Goal: Register for event/course

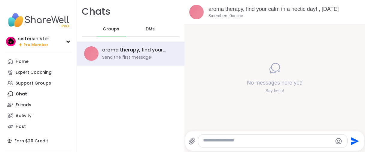
click at [47, 47] on span "Pro Member" at bounding box center [35, 44] width 25 height 5
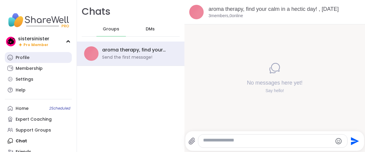
click at [41, 63] on link "Profile" at bounding box center [38, 57] width 67 height 11
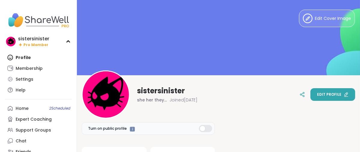
click at [324, 95] on span "Edit profile" at bounding box center [329, 94] width 24 height 5
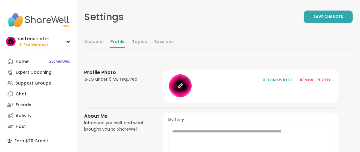
click at [183, 88] on icon at bounding box center [179, 85] width 5 height 5
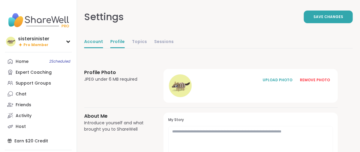
click at [103, 48] on link "Account" at bounding box center [93, 42] width 19 height 12
select select "**"
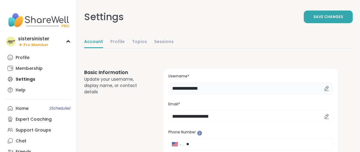
click at [244, 94] on input "**********" at bounding box center [250, 88] width 164 height 12
type input "*"
type input "******"
click at [313, 20] on span "Save Changes" at bounding box center [328, 16] width 30 height 5
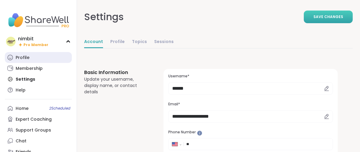
click at [28, 61] on div "Profile" at bounding box center [23, 58] width 14 height 6
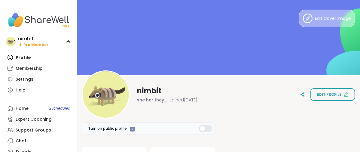
click at [309, 26] on button "Edit Cover Image" at bounding box center [327, 18] width 56 height 17
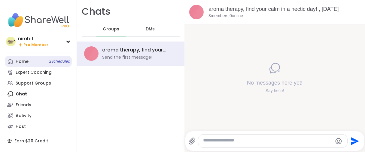
click at [35, 67] on link "Home 2 Scheduled" at bounding box center [38, 61] width 67 height 11
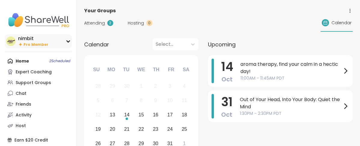
click at [33, 47] on span "Pro Member" at bounding box center [35, 44] width 25 height 5
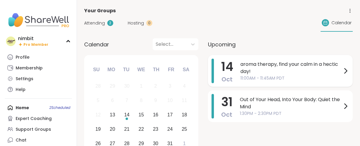
click at [281, 75] on span "aroma therapy, find your calm in a hectic day!" at bounding box center [290, 68] width 101 height 14
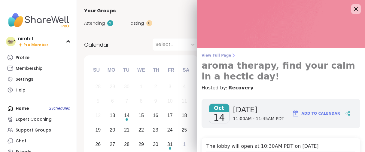
click at [225, 60] on link "View Full Page aroma therapy, find your calm in a hectic day!" at bounding box center [280, 67] width 158 height 29
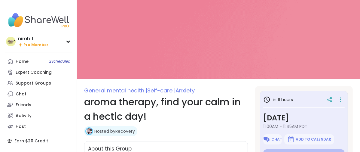
type textarea "*"
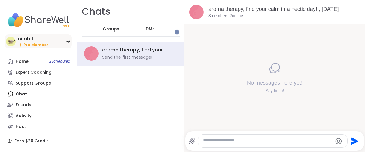
click at [40, 47] on span "Pro Member" at bounding box center [35, 44] width 25 height 5
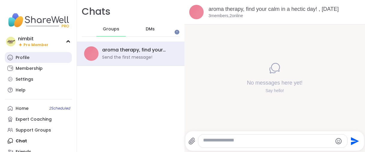
click at [29, 61] on div "Profile" at bounding box center [23, 58] width 14 height 6
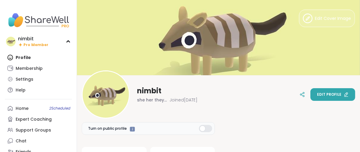
click at [321, 93] on span "Edit profile" at bounding box center [329, 94] width 24 height 5
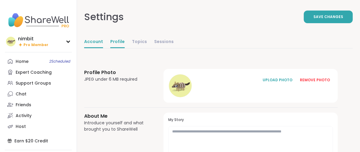
click at [103, 48] on link "Account" at bounding box center [93, 42] width 19 height 12
select select "**"
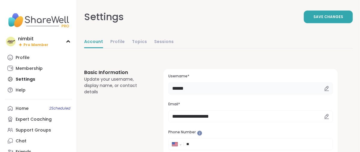
click at [226, 94] on input "******" at bounding box center [250, 88] width 164 height 12
click at [229, 94] on input "******" at bounding box center [250, 88] width 164 height 12
click at [231, 94] on input "*******" at bounding box center [250, 88] width 164 height 12
type input "*"
type input "*******"
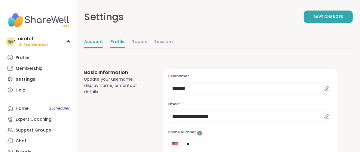
click at [125, 48] on link "Profile" at bounding box center [117, 42] width 14 height 12
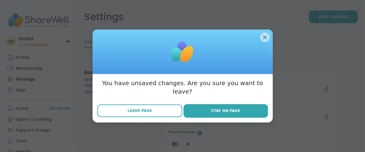
click at [129, 113] on span "Leave Page" at bounding box center [140, 110] width 24 height 5
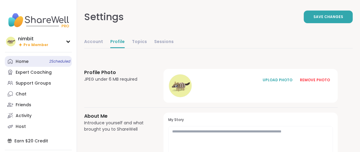
click at [19, 65] on div "Home 2 Scheduled" at bounding box center [22, 62] width 13 height 6
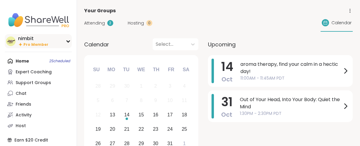
click at [37, 47] on span "Pro Member" at bounding box center [35, 44] width 25 height 5
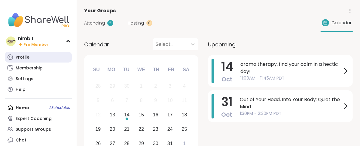
click at [29, 61] on div "Profile" at bounding box center [23, 58] width 14 height 6
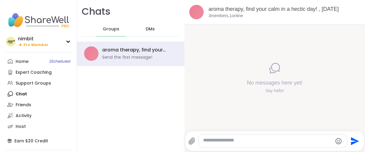
click at [39, 47] on span "Pro Member" at bounding box center [35, 44] width 25 height 5
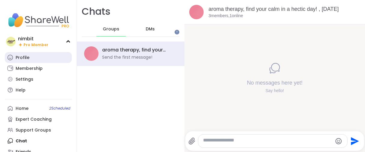
click at [29, 61] on div "Profile" at bounding box center [23, 58] width 14 height 6
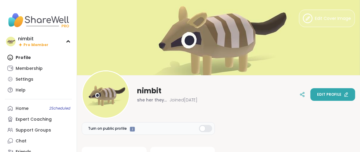
click at [317, 92] on span "Edit profile" at bounding box center [329, 94] width 24 height 5
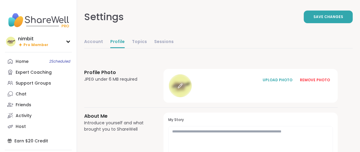
click at [192, 97] on div at bounding box center [180, 85] width 23 height 23
click at [183, 88] on icon at bounding box center [179, 85] width 5 height 5
click at [192, 97] on div at bounding box center [180, 85] width 23 height 23
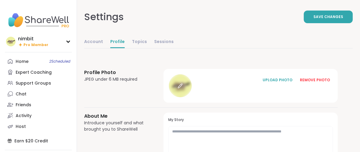
click at [183, 88] on icon at bounding box center [179, 85] width 5 height 5
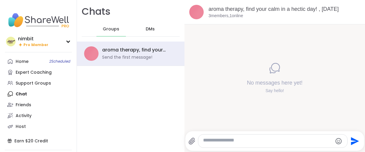
click at [27, 42] on div "nimbit" at bounding box center [33, 38] width 30 height 7
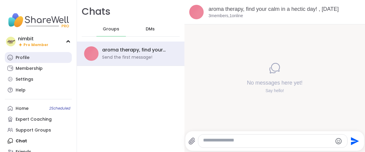
click at [29, 61] on div "Profile" at bounding box center [23, 58] width 14 height 6
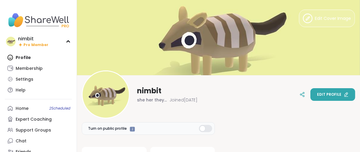
click at [310, 96] on button "Edit profile" at bounding box center [332, 94] width 45 height 13
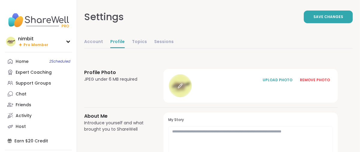
click at [183, 88] on icon at bounding box center [179, 85] width 5 height 5
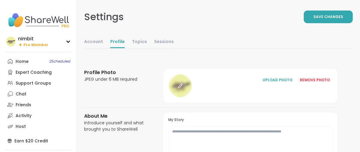
click at [183, 88] on icon at bounding box center [179, 85] width 5 height 5
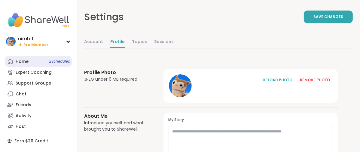
click at [26, 65] on div "Home 2 Scheduled" at bounding box center [22, 62] width 13 height 6
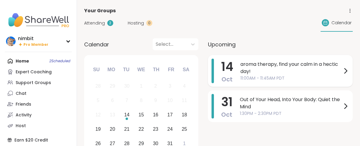
click at [312, 82] on span "11:00AM - 11:45AM PDT" at bounding box center [290, 78] width 101 height 6
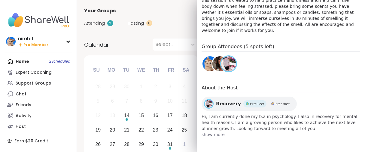
scroll to position [300, 0]
click at [202, 56] on img at bounding box center [209, 63] width 15 height 15
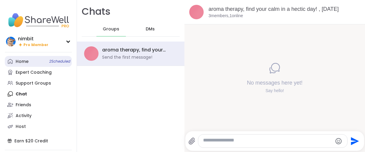
click at [29, 65] on div "Home 2 Scheduled" at bounding box center [22, 62] width 13 height 6
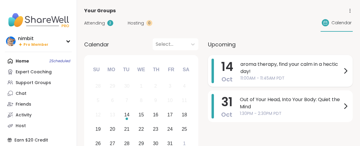
click at [277, 75] on span "aroma therapy, find your calm in a hectic day!" at bounding box center [290, 68] width 101 height 14
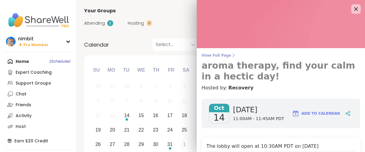
click at [231, 58] on icon at bounding box center [233, 55] width 5 height 5
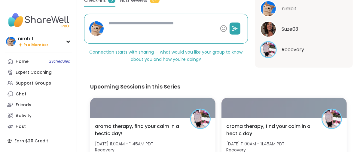
scroll to position [141, 0]
type textarea "*"
click at [147, 4] on span "Host Reviews" at bounding box center [133, 0] width 27 height 6
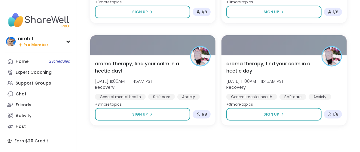
scroll to position [670, 0]
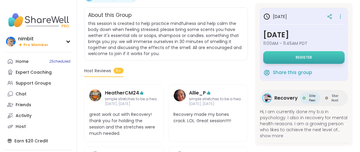
click at [265, 64] on button "Register" at bounding box center [303, 57] width 81 height 13
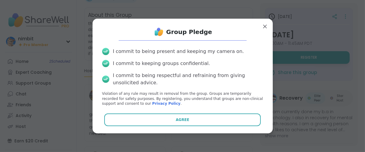
scroll to position [24, 0]
click at [131, 128] on div "Group Pledge I commit to being present and keeping my camera on. I commit to ke…" at bounding box center [182, 75] width 170 height 105
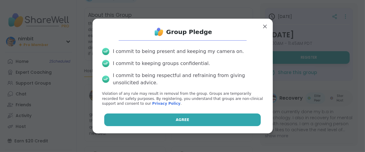
click at [132, 125] on button "Agree" at bounding box center [182, 119] width 156 height 13
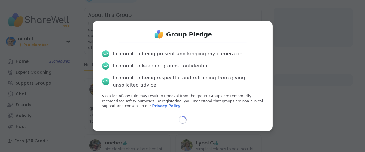
scroll to position [19, 0]
select select "**"
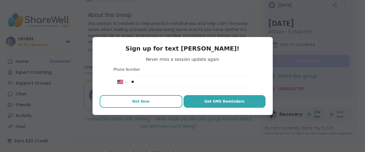
click at [141, 104] on span "Not Now" at bounding box center [140, 100] width 17 height 5
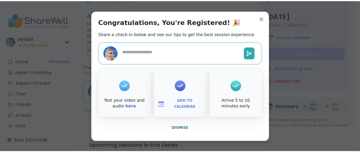
scroll to position [17, 0]
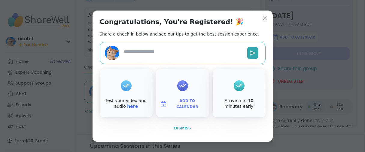
click at [177, 130] on span "Dismiss" at bounding box center [182, 128] width 17 height 4
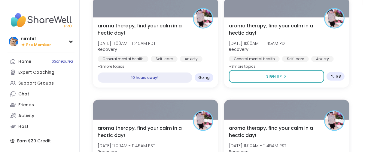
scroll to position [433, 0]
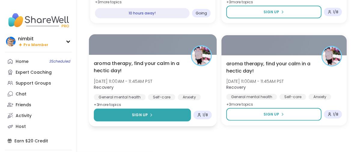
click at [170, 121] on button "Sign Up" at bounding box center [142, 114] width 97 height 13
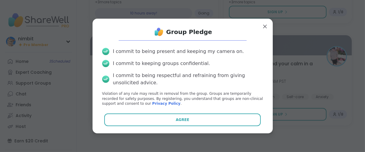
scroll to position [24, 0]
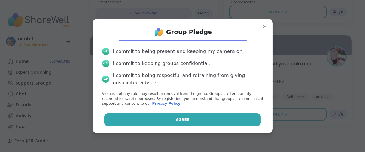
click at [171, 125] on button "Agree" at bounding box center [182, 119] width 156 height 13
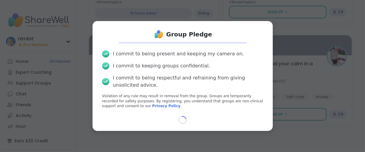
type textarea "*"
select select "**"
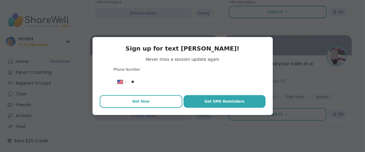
click at [143, 103] on button "Not Now" at bounding box center [141, 101] width 83 height 13
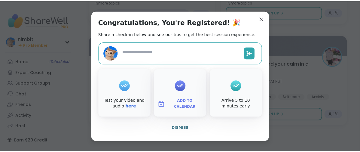
scroll to position [17, 0]
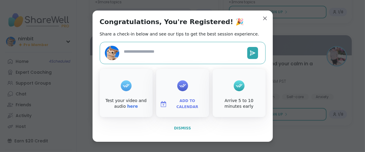
click at [174, 130] on span "Dismiss" at bounding box center [182, 128] width 17 height 4
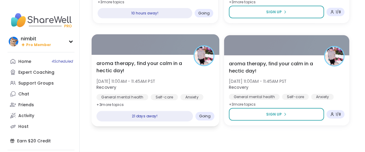
scroll to position [400, 0]
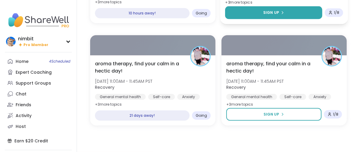
click at [250, 19] on button "Sign Up" at bounding box center [273, 12] width 97 height 13
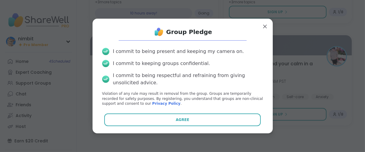
scroll to position [24, 0]
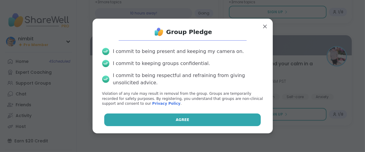
click at [161, 120] on button "Agree" at bounding box center [182, 119] width 156 height 13
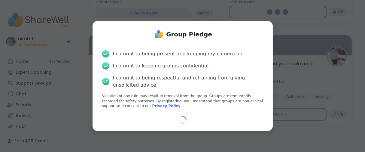
type textarea "*"
select select "**"
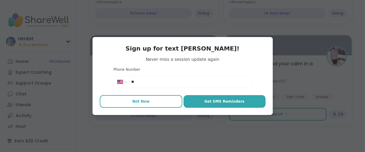
click at [145, 104] on span "Not Now" at bounding box center [140, 100] width 17 height 5
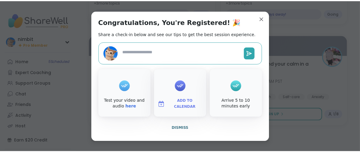
scroll to position [17, 0]
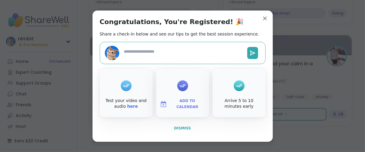
click at [174, 130] on span "Dismiss" at bounding box center [182, 128] width 17 height 4
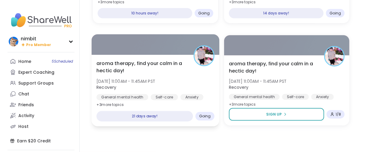
scroll to position [456, 0]
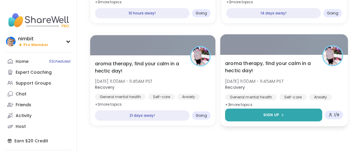
click at [279, 112] on span "Sign Up" at bounding box center [271, 114] width 16 height 5
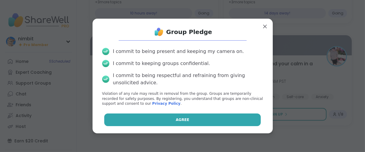
click at [152, 119] on button "Agree" at bounding box center [182, 119] width 156 height 13
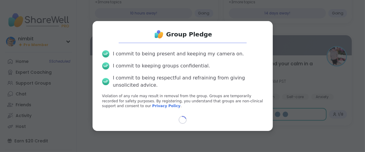
type textarea "*"
select select "**"
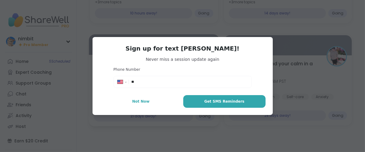
click at [137, 104] on span "Not Now" at bounding box center [140, 100] width 17 height 5
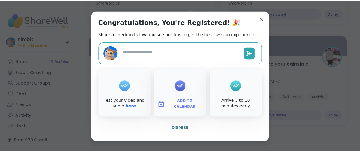
scroll to position [17, 0]
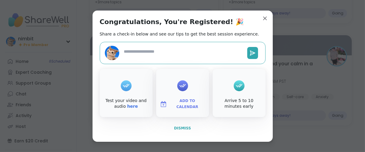
click at [177, 130] on span "Dismiss" at bounding box center [182, 128] width 17 height 4
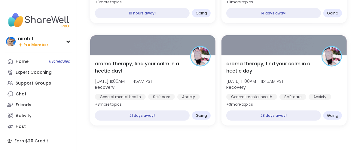
scroll to position [382, 0]
click at [29, 65] on div "Home 6 Scheduled" at bounding box center [22, 62] width 13 height 6
type textarea "*"
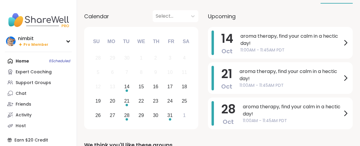
scroll to position [67, 0]
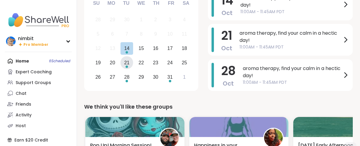
click at [129, 67] on div "21" at bounding box center [126, 63] width 5 height 8
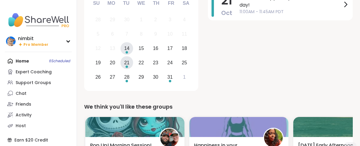
click at [129, 53] on div "14" at bounding box center [126, 48] width 5 height 8
click at [128, 68] on div "Choose Tuesday, October 21st, 2025" at bounding box center [126, 67] width 2 height 2
click at [129, 81] on div "28" at bounding box center [126, 77] width 5 height 8
click at [173, 81] on div "31" at bounding box center [169, 77] width 5 height 8
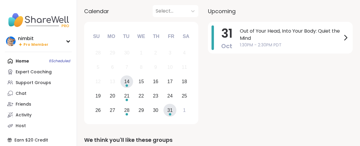
click at [129, 86] on div "14" at bounding box center [126, 82] width 5 height 8
click at [128, 101] on div "Choose Tuesday, October 21st, 2025" at bounding box center [126, 100] width 2 height 2
click at [129, 115] on div "28" at bounding box center [126, 111] width 5 height 8
click at [173, 115] on div "31" at bounding box center [169, 111] width 5 height 8
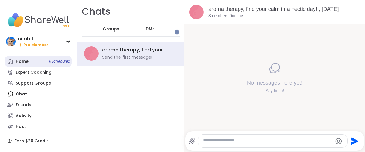
click at [24, 65] on div "Home 6 Scheduled" at bounding box center [22, 62] width 13 height 6
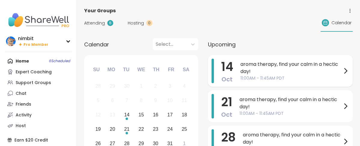
click at [277, 75] on span "aroma therapy, find your calm in a hectic day!" at bounding box center [290, 68] width 101 height 14
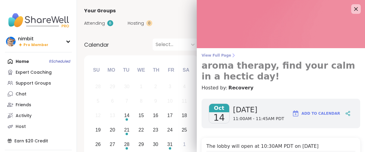
click at [225, 58] on span "View Full Page" at bounding box center [280, 55] width 158 height 5
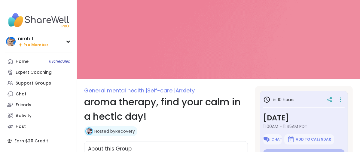
scroll to position [133, 0]
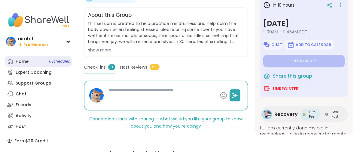
click at [23, 65] on div "Home 6 Scheduled" at bounding box center [22, 62] width 13 height 6
type textarea "*"
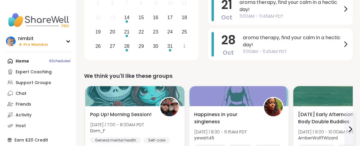
scroll to position [100, 0]
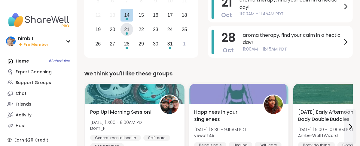
click at [129, 34] on div "21" at bounding box center [126, 30] width 5 height 8
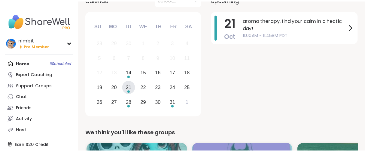
scroll to position [33, 0]
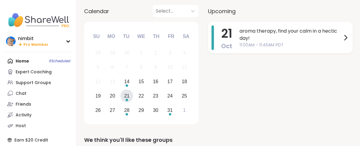
click at [232, 41] on span "21" at bounding box center [226, 33] width 11 height 17
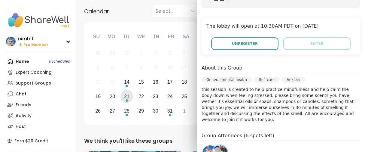
scroll to position [200, 0]
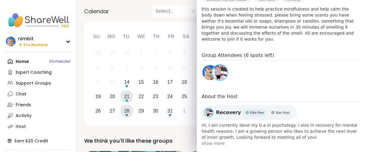
click at [129, 115] on div "28" at bounding box center [126, 111] width 5 height 8
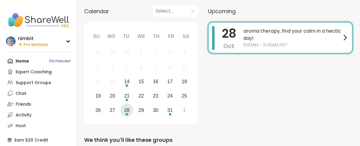
click at [236, 42] on span "28" at bounding box center [229, 33] width 14 height 17
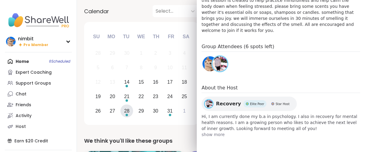
scroll to position [300, 0]
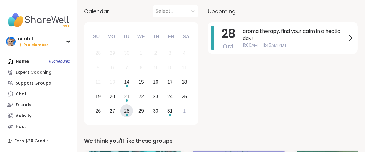
click at [154, 16] on div "Calendar Select..." at bounding box center [141, 11] width 114 height 12
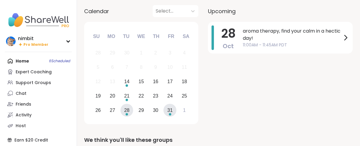
click at [173, 115] on div "31" at bounding box center [169, 111] width 5 height 8
click at [288, 48] on span "1:30PM - 2:30PM PDT" at bounding box center [291, 45] width 102 height 6
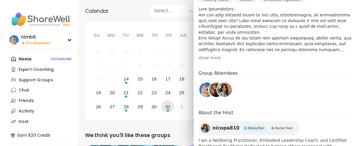
scroll to position [300, 0]
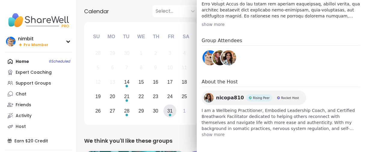
click at [158, 17] on div "Calendar Select..." at bounding box center [141, 11] width 114 height 12
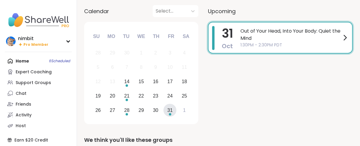
click at [226, 50] on div "Calendar Select... Previous Month Next Month October 2025 Su Mo Tu We Th Fr Sa …" at bounding box center [218, 66] width 268 height 122
